Goal: Task Accomplishment & Management: Manage account settings

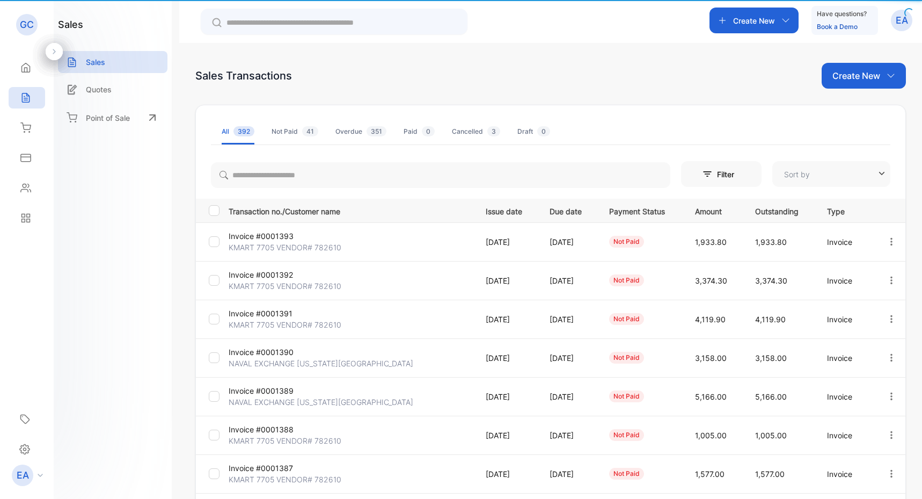
type input "**********"
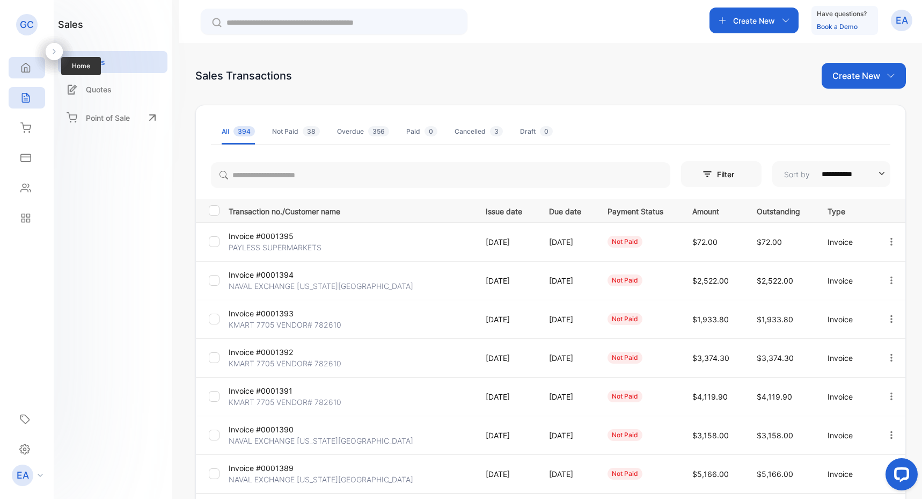
click at [27, 70] on icon at bounding box center [26, 67] width 8 height 9
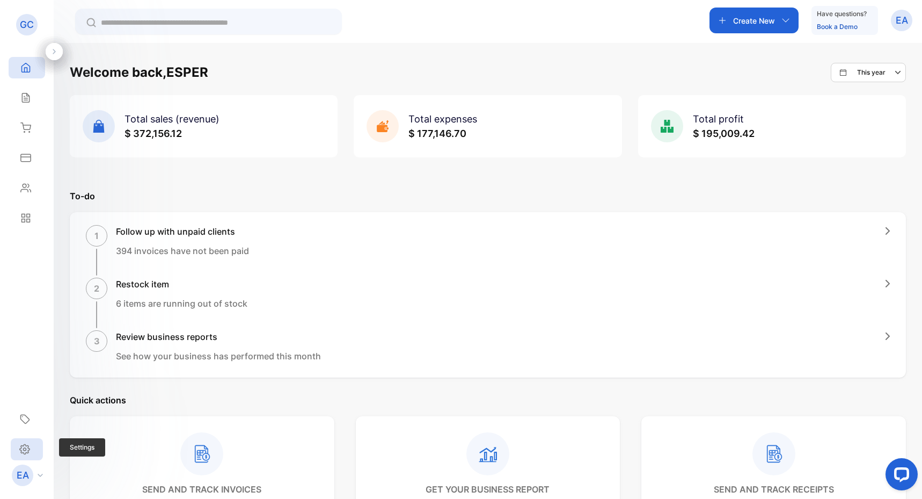
click at [21, 455] on div "Settings" at bounding box center [27, 449] width 32 height 22
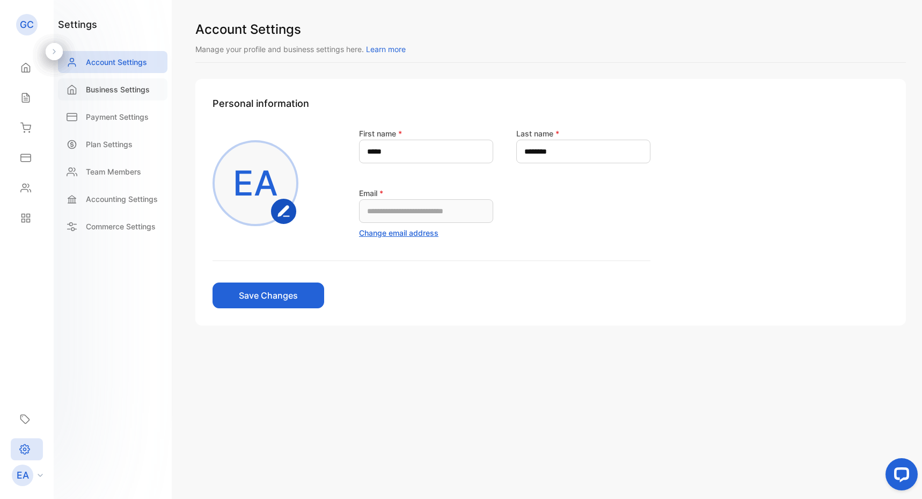
click at [140, 91] on p "Business Settings" at bounding box center [118, 89] width 64 height 11
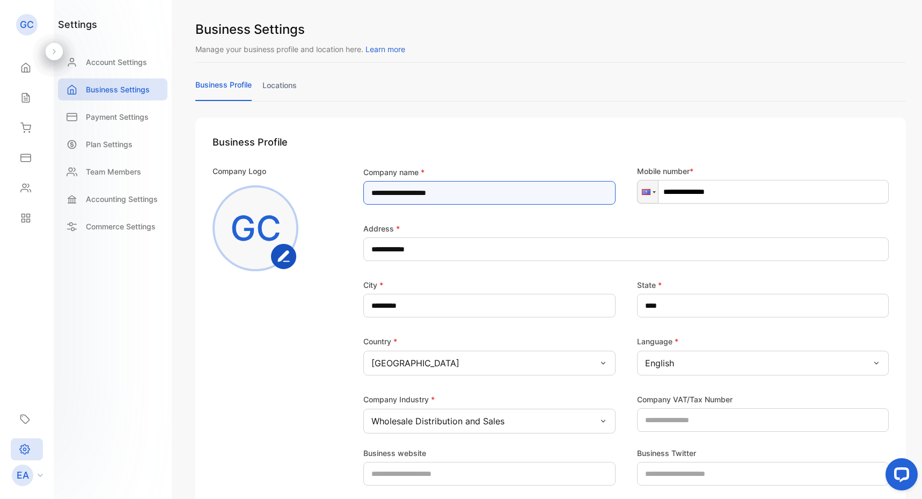
drag, startPoint x: 413, startPoint y: 193, endPoint x: 337, endPoint y: 188, distance: 75.9
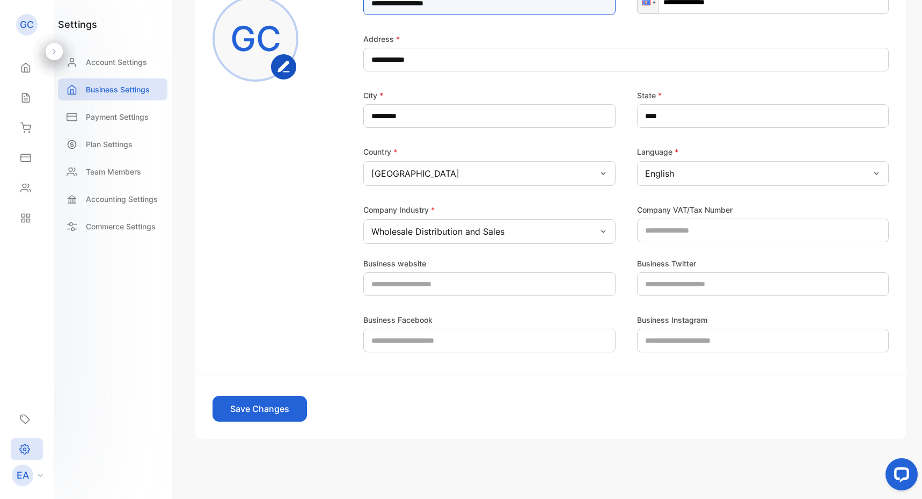
scroll to position [190, 0]
type name-inputcompanyname "**********"
click at [267, 420] on button "Save Changes" at bounding box center [260, 409] width 94 height 26
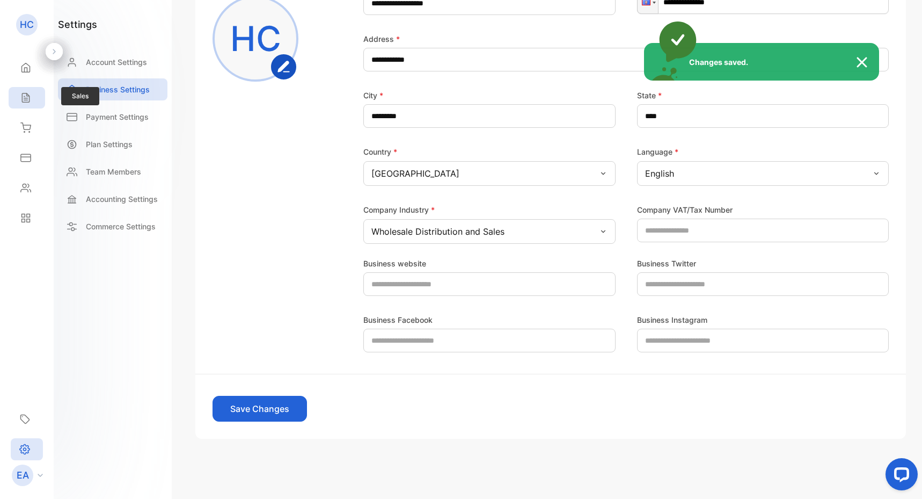
click at [25, 98] on div "Changes saved." at bounding box center [461, 249] width 922 height 499
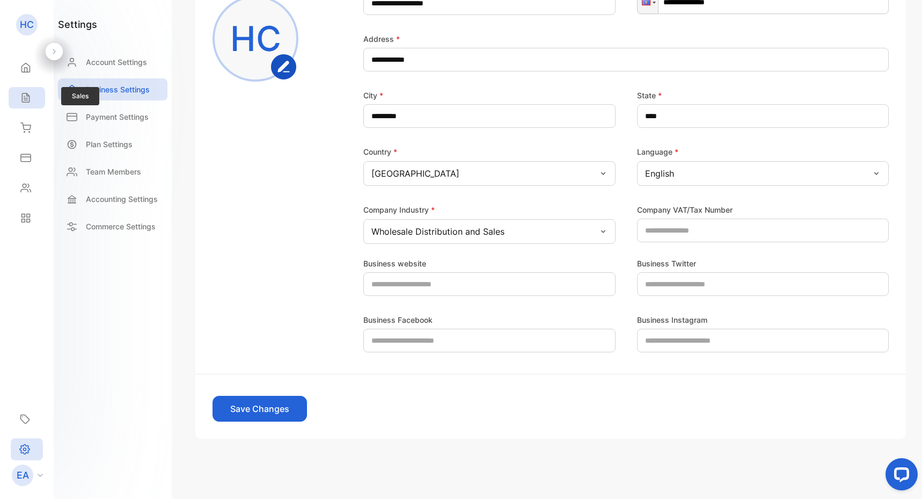
click at [25, 98] on icon at bounding box center [25, 97] width 11 height 11
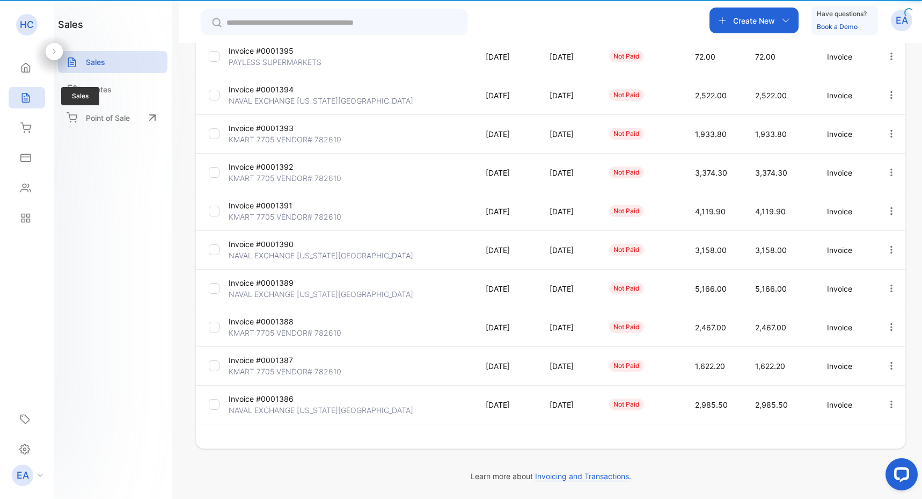
scroll to position [185, 0]
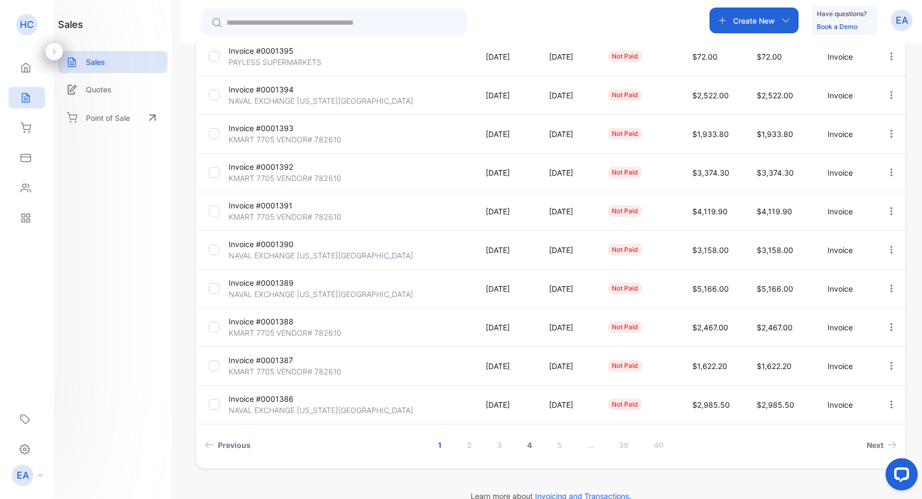
click at [529, 446] on link "4" at bounding box center [529, 445] width 31 height 20
click at [280, 282] on p "Invoice #0001359" at bounding box center [269, 282] width 81 height 11
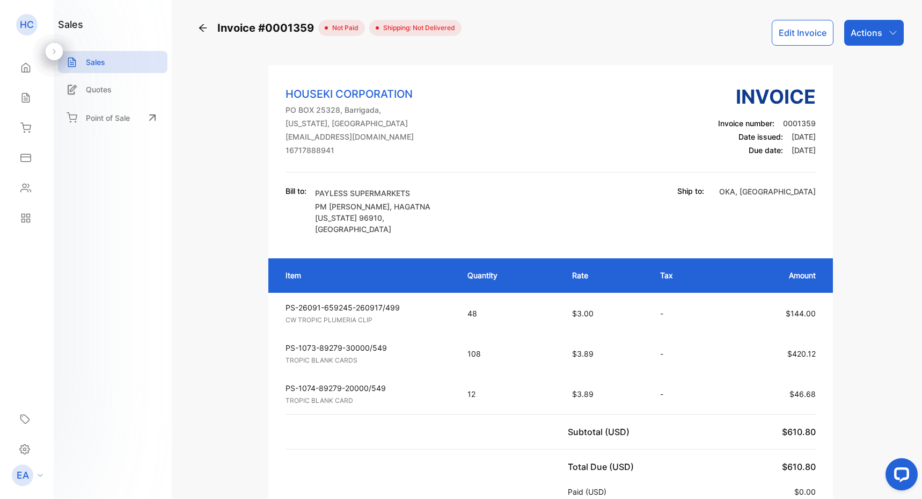
click at [886, 39] on div "Actions" at bounding box center [875, 33] width 60 height 26
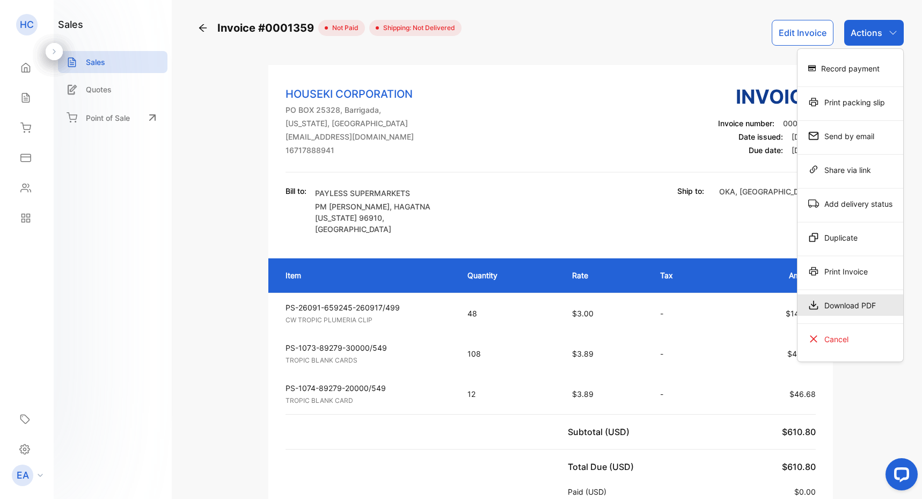
click at [836, 308] on div "Download PDF" at bounding box center [851, 304] width 106 height 21
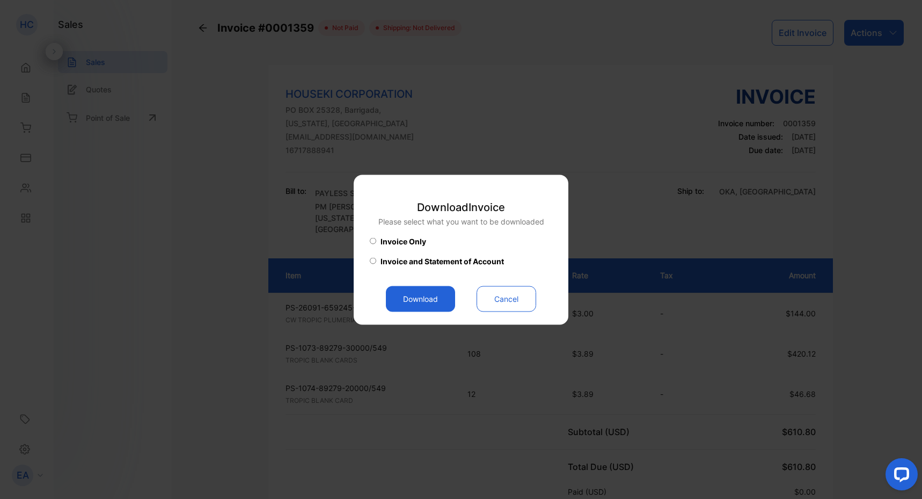
click at [421, 302] on button "Download" at bounding box center [420, 299] width 69 height 26
